Goal: Task Accomplishment & Management: Complete application form

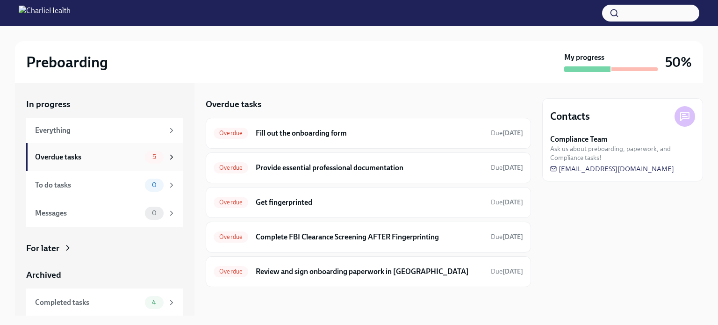
click at [152, 157] on span "5" at bounding box center [154, 156] width 15 height 7
click at [226, 132] on span "Overdue" at bounding box center [231, 132] width 35 height 7
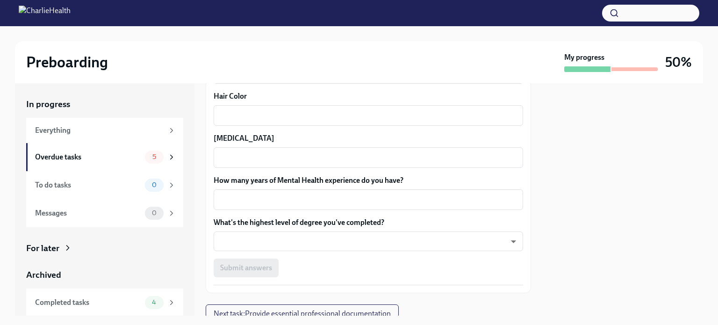
scroll to position [903, 0]
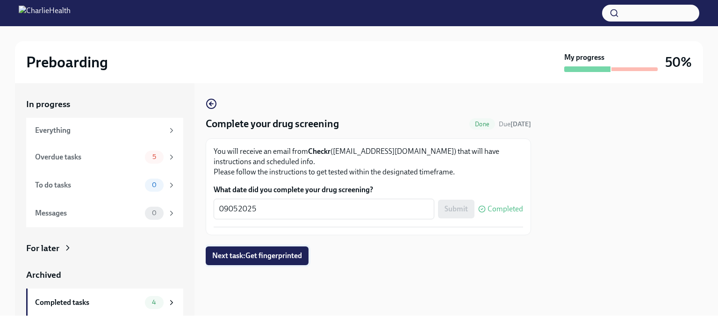
click at [293, 253] on span "Next task : Get fingerprinted" at bounding box center [257, 255] width 90 height 9
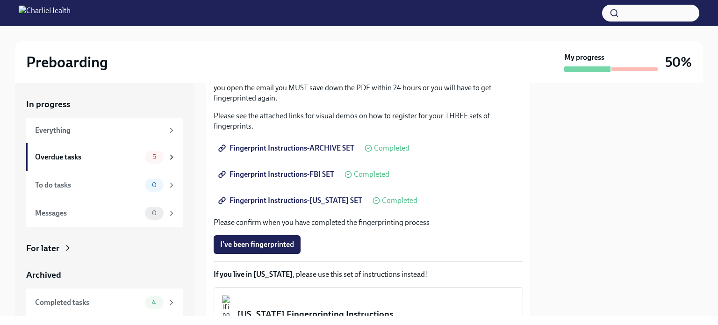
scroll to position [141, 0]
click at [277, 246] on span "I've been fingerprinted" at bounding box center [257, 243] width 74 height 9
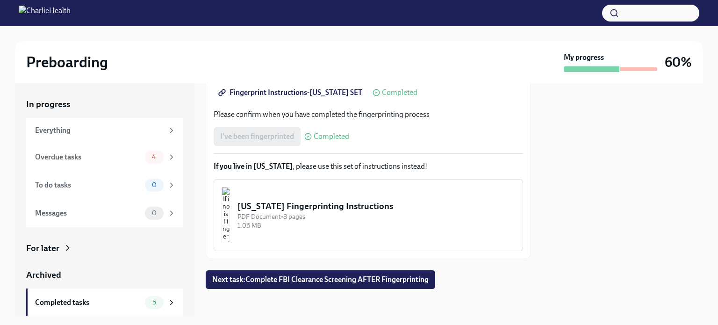
scroll to position [250, 0]
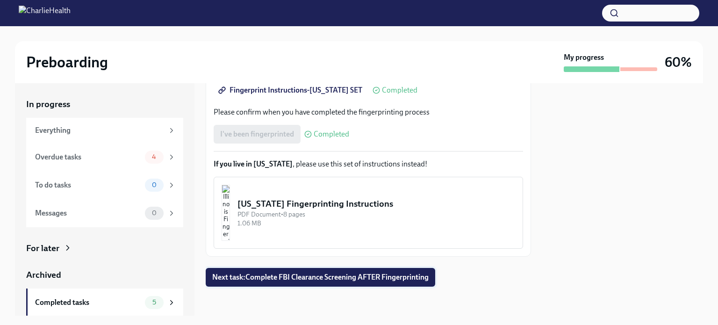
click at [312, 281] on span "Next task : Complete FBI Clearance Screening AFTER Fingerprinting" at bounding box center [320, 276] width 216 height 9
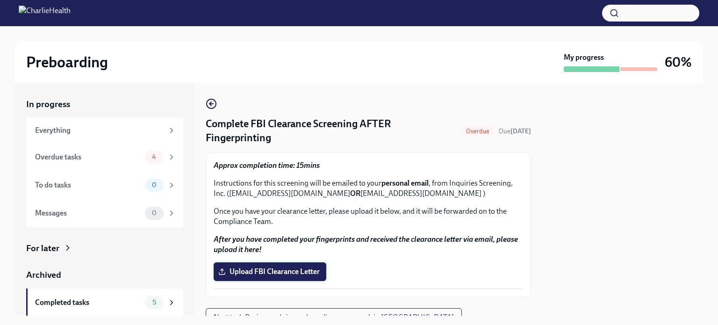
click at [276, 276] on label "Upload FBI Clearance Letter" at bounding box center [270, 271] width 113 height 19
click at [0, 0] on input "Upload FBI Clearance Letter" at bounding box center [0, 0] width 0 height 0
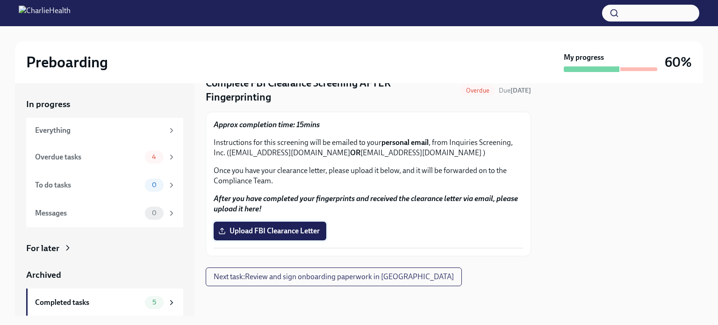
click at [296, 231] on span "Upload FBI Clearance Letter" at bounding box center [270, 230] width 100 height 9
click at [0, 0] on input "Upload FBI Clearance Letter" at bounding box center [0, 0] width 0 height 0
